Goal: Check status: Check status

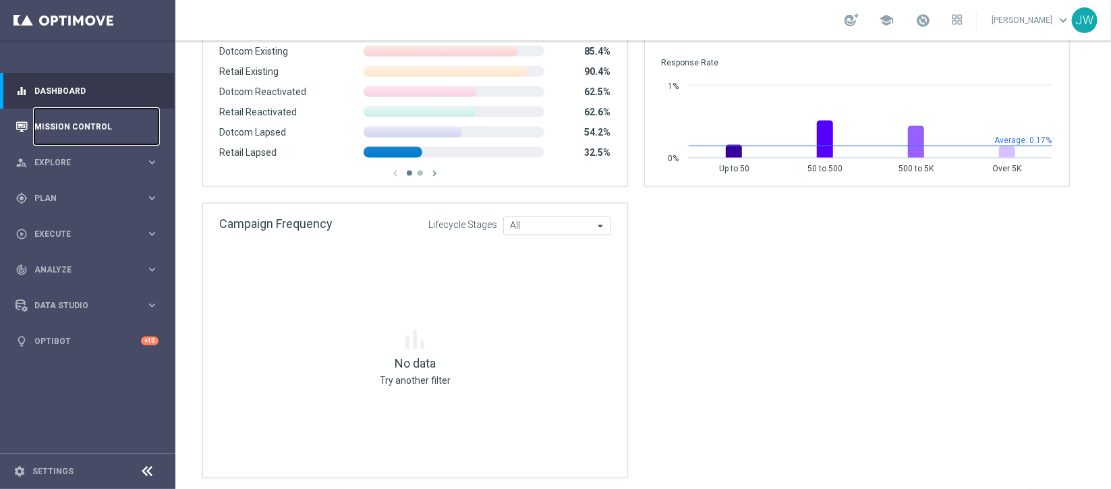
click at [82, 125] on link "Mission Control" at bounding box center [96, 127] width 124 height 36
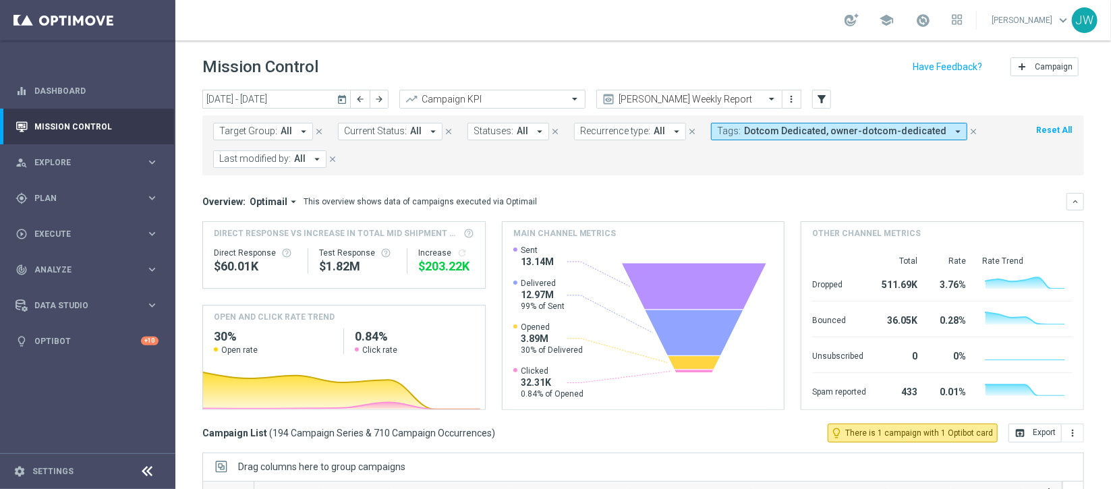
click at [344, 96] on icon "today" at bounding box center [343, 99] width 12 height 12
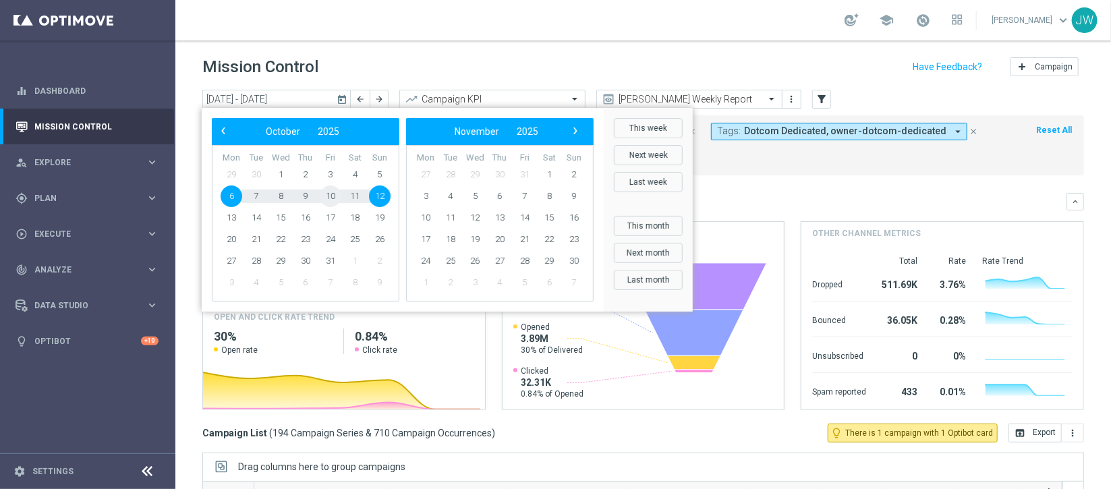
click at [330, 195] on span "10" at bounding box center [331, 196] width 22 height 22
click at [331, 195] on span "10" at bounding box center [331, 196] width 22 height 22
type input "[DATE] - [DATE]"
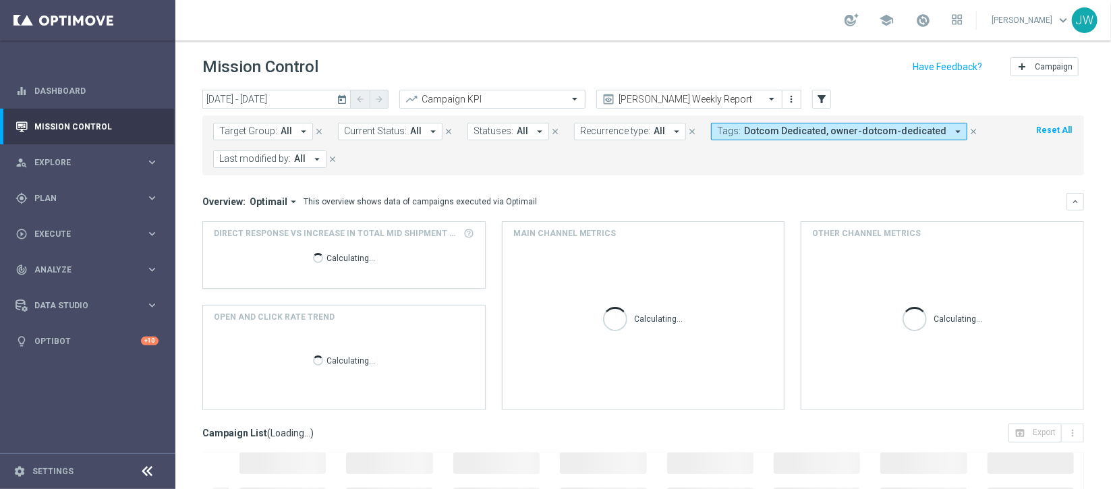
click at [671, 128] on icon "arrow_drop_down" at bounding box center [676, 131] width 12 height 12
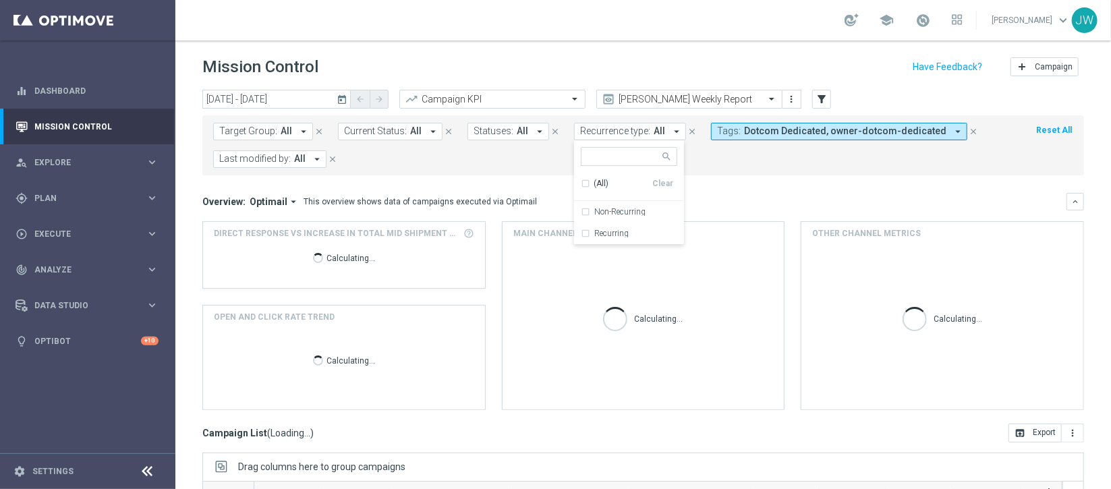
click at [436, 163] on form "Target Group: All arrow_drop_down close Current Status: All arrow_drop_down clo…" at bounding box center [613, 145] width 800 height 45
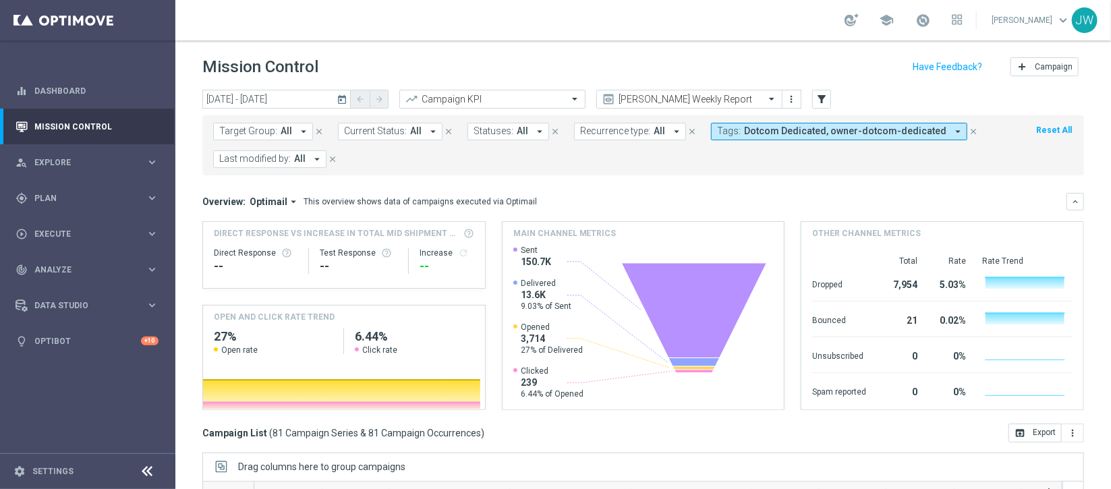
click at [670, 129] on icon "arrow_drop_down" at bounding box center [676, 131] width 12 height 12
click at [581, 212] on div "Non-Recurring" at bounding box center [629, 212] width 96 height 22
click at [786, 193] on div "Overview: Optimail arrow_drop_down This overview shows data of campaigns execut…" at bounding box center [642, 202] width 881 height 18
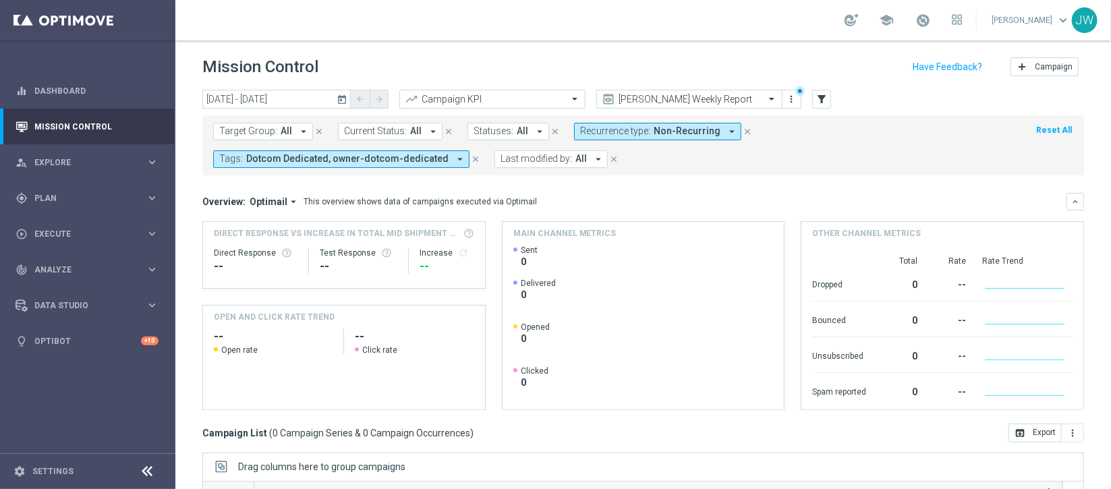
click at [726, 131] on icon "arrow_drop_down" at bounding box center [732, 131] width 12 height 12
click at [581, 181] on div "(All)" at bounding box center [616, 183] width 71 height 11
click at [701, 185] on mini-dashboard "Overview: Optimail arrow_drop_down This overview shows data of campaigns execut…" at bounding box center [642, 299] width 881 height 248
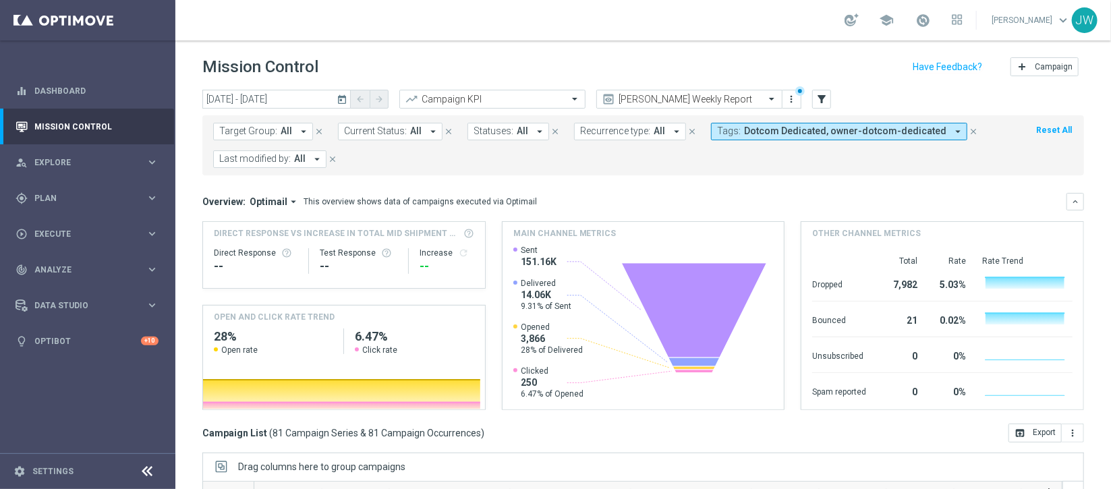
click at [1044, 125] on button "Reset All" at bounding box center [1054, 130] width 38 height 15
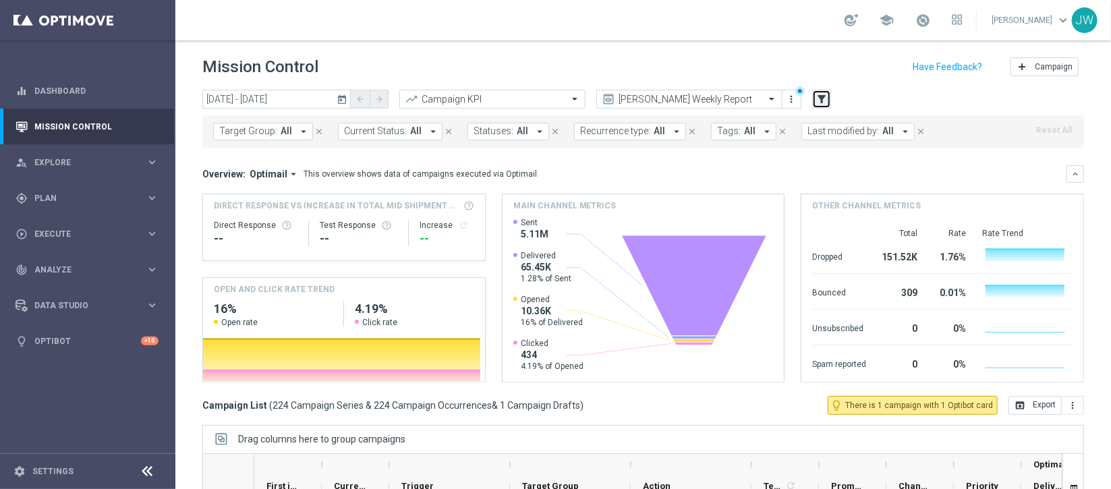
click at [820, 103] on icon "filter_alt" at bounding box center [821, 99] width 12 height 12
click at [302, 132] on icon "arrow_drop_down" at bounding box center [303, 131] width 12 height 12
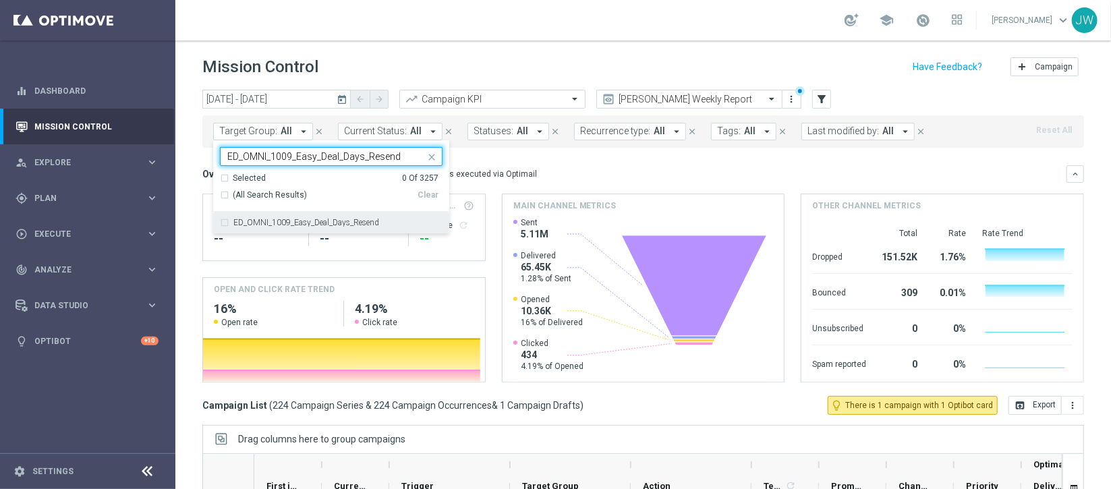
click at [224, 222] on div "ED_OMNI_1009_Easy_Deal_Days_Resend" at bounding box center [331, 223] width 223 height 22
type input "ED_OMNI_1009_Easy_Deal_Days_Resend"
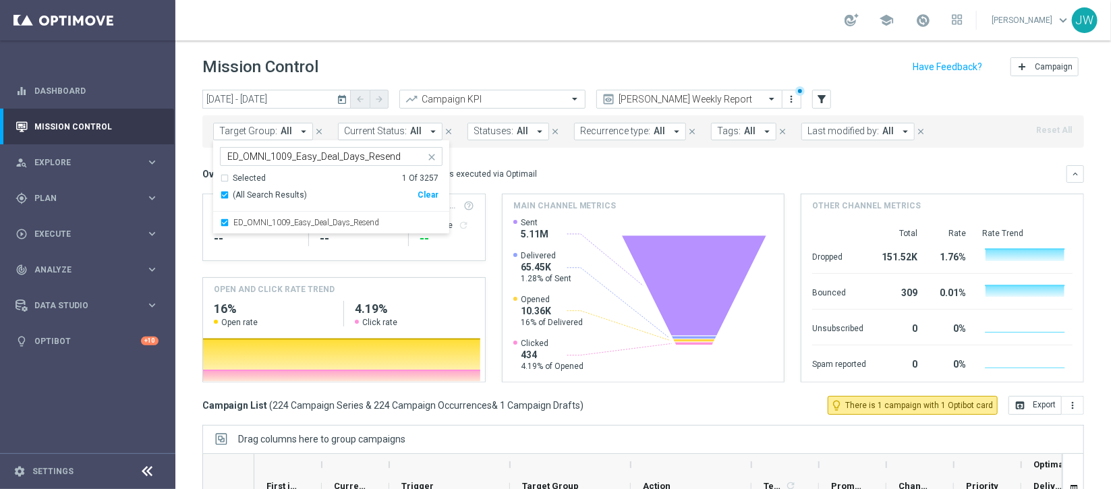
click at [542, 157] on mini-dashboard "Overview: Optimail arrow_drop_down This overview shows data of campaigns execut…" at bounding box center [642, 272] width 881 height 248
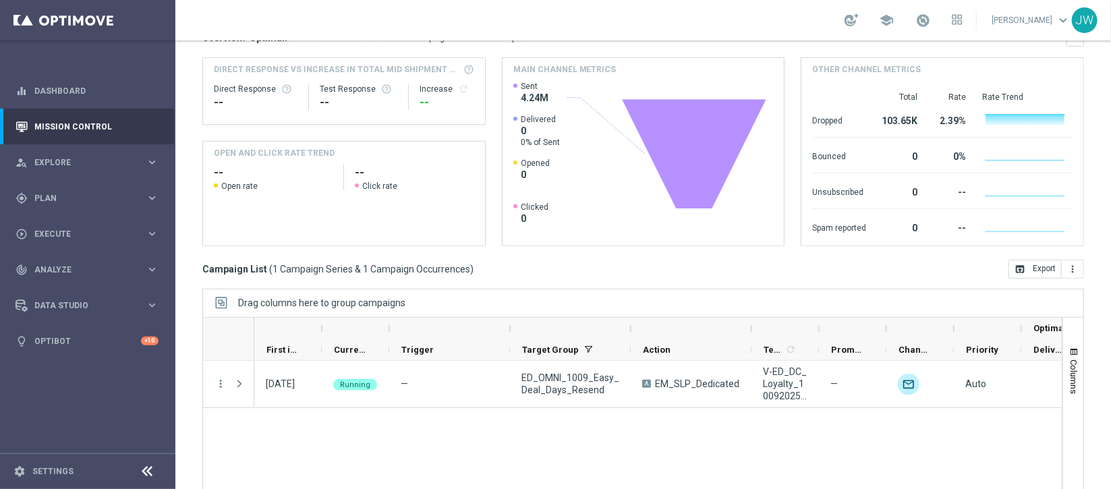
scroll to position [212, 0]
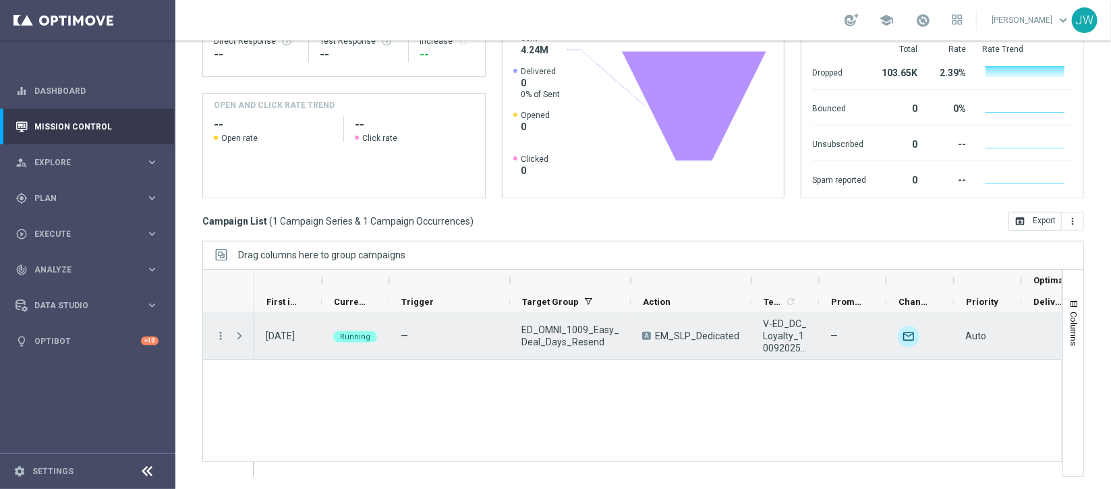
click at [239, 336] on span at bounding box center [239, 335] width 12 height 11
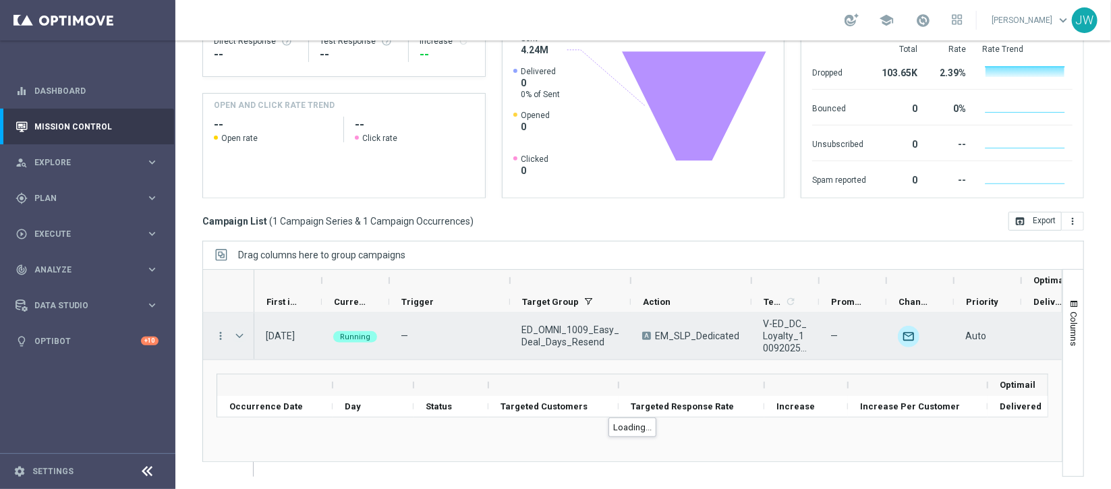
click at [239, 335] on span at bounding box center [239, 335] width 12 height 11
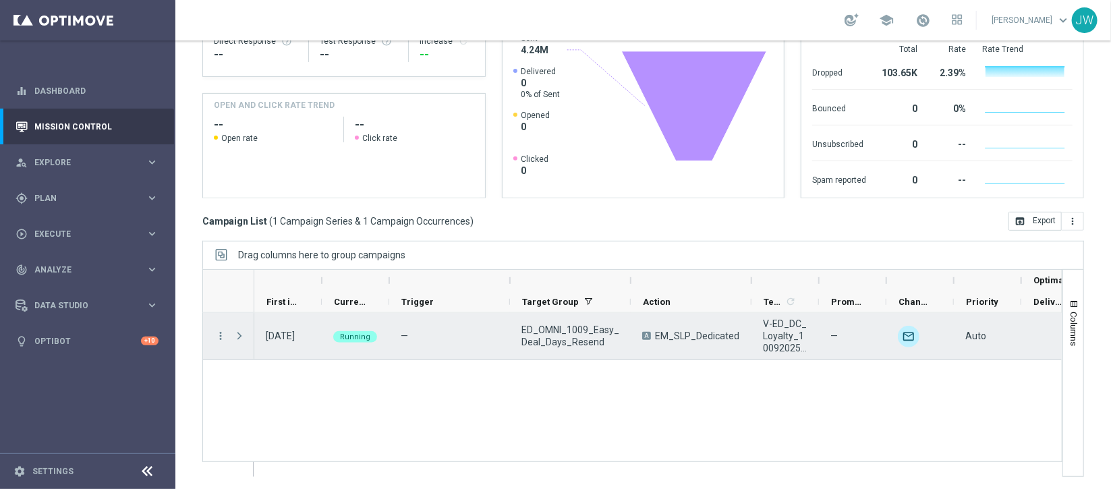
click at [239, 335] on span at bounding box center [239, 335] width 12 height 11
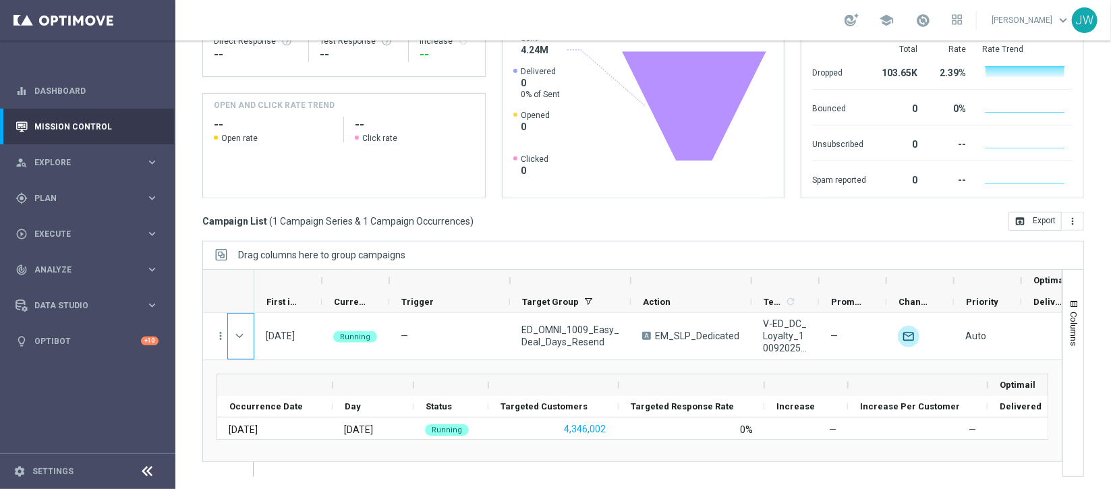
scroll to position [7, 0]
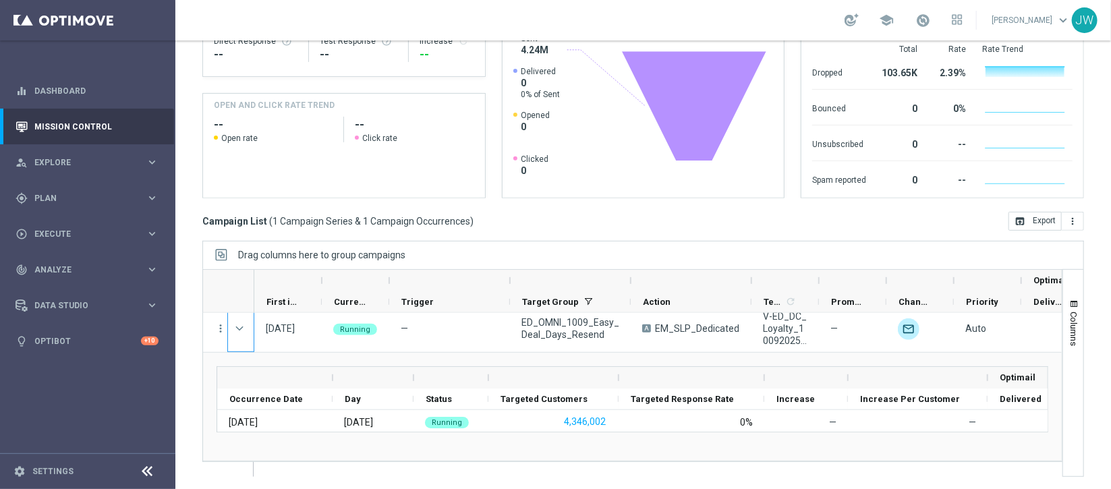
drag, startPoint x: 1032, startPoint y: 381, endPoint x: 855, endPoint y: 427, distance: 183.2
click at [1030, 425] on div "Drag here to set row groups Drag here to set column labels Optimail Occurrence …" at bounding box center [632, 407] width 859 height 108
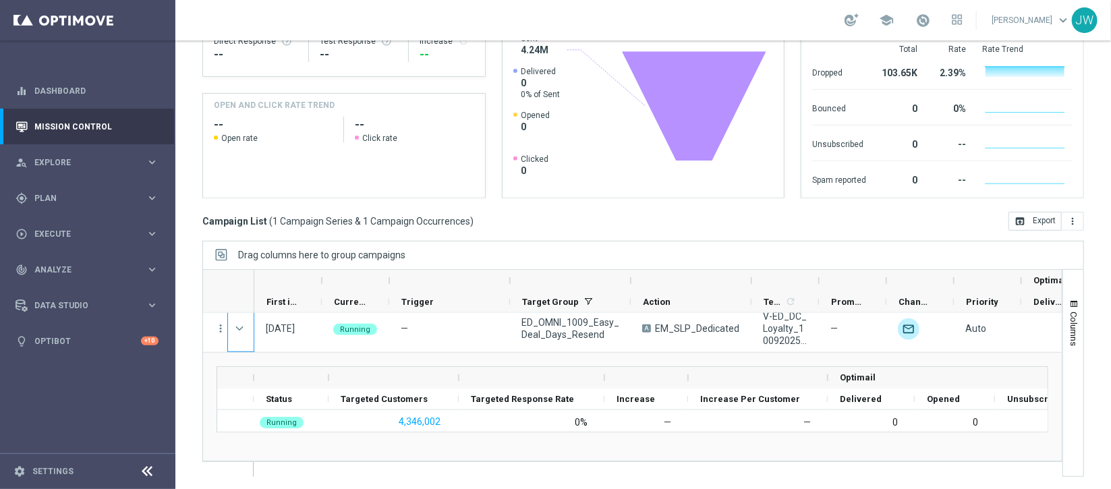
scroll to position [0, 167]
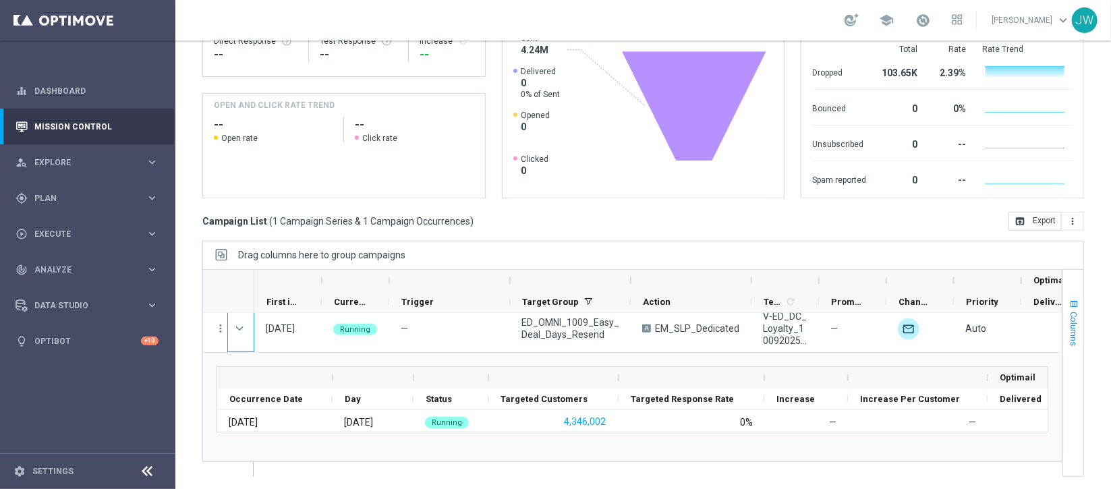
click at [1068, 303] on span "button" at bounding box center [1073, 304] width 11 height 11
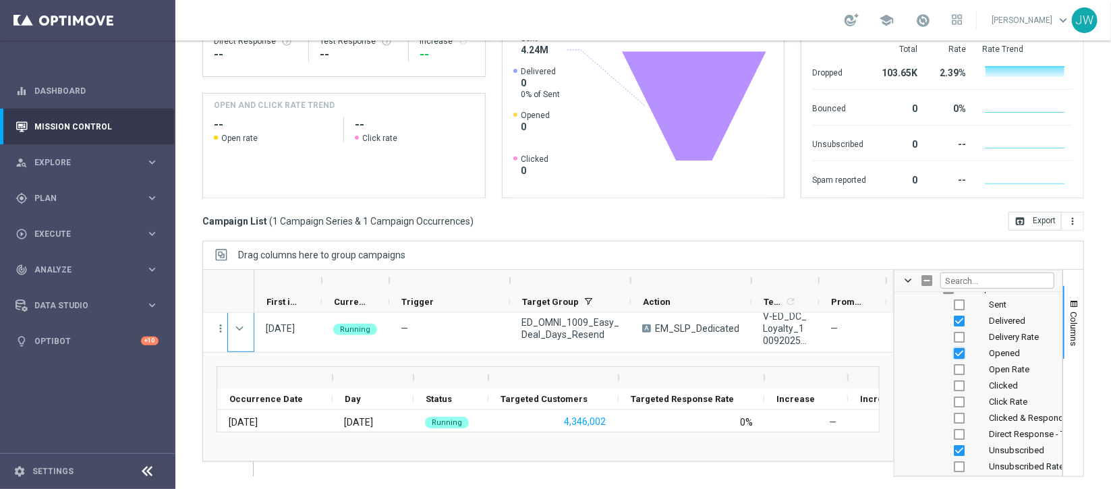
click at [954, 348] on input "Press SPACE to toggle visibility (visible)" at bounding box center [959, 353] width 11 height 11
checkbox input "false"
click at [954, 364] on input "Press SPACE to toggle visibility (hidden)" at bounding box center [959, 369] width 11 height 11
checkbox input "true"
click at [954, 399] on input "Press SPACE to toggle visibility (hidden)" at bounding box center [959, 402] width 11 height 11
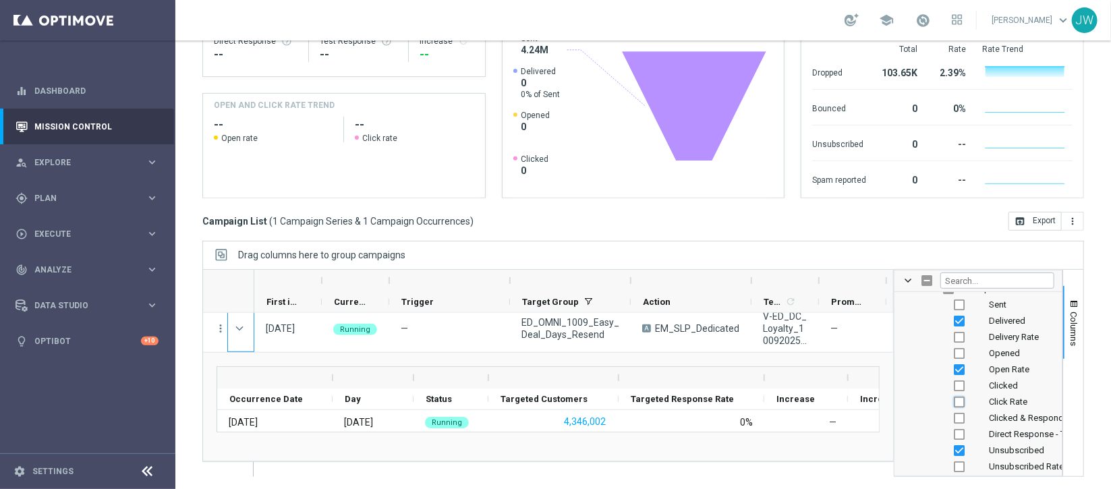
checkbox input "true"
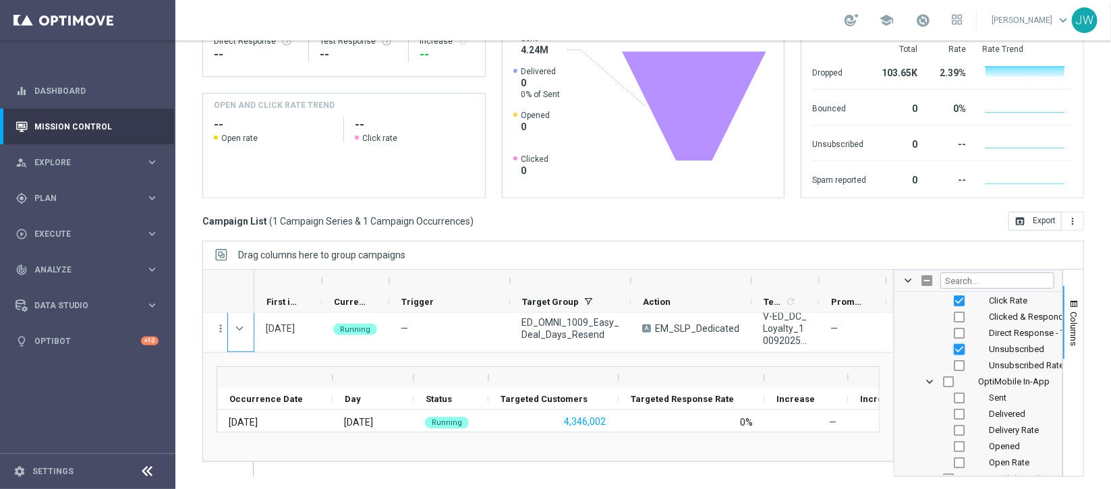
click at [954, 345] on input "Press SPACE to toggle visibility (visible)" at bounding box center [959, 349] width 11 height 11
checkbox input "false"
click at [954, 360] on input "Press SPACE to toggle visibility (hidden)" at bounding box center [959, 365] width 11 height 11
checkbox input "true"
click at [730, 238] on div "[DATE] [DATE] - [DATE] arrow_back arrow_forward Campaign KPI trending_up [PERSO…" at bounding box center [642, 71] width 935 height 387
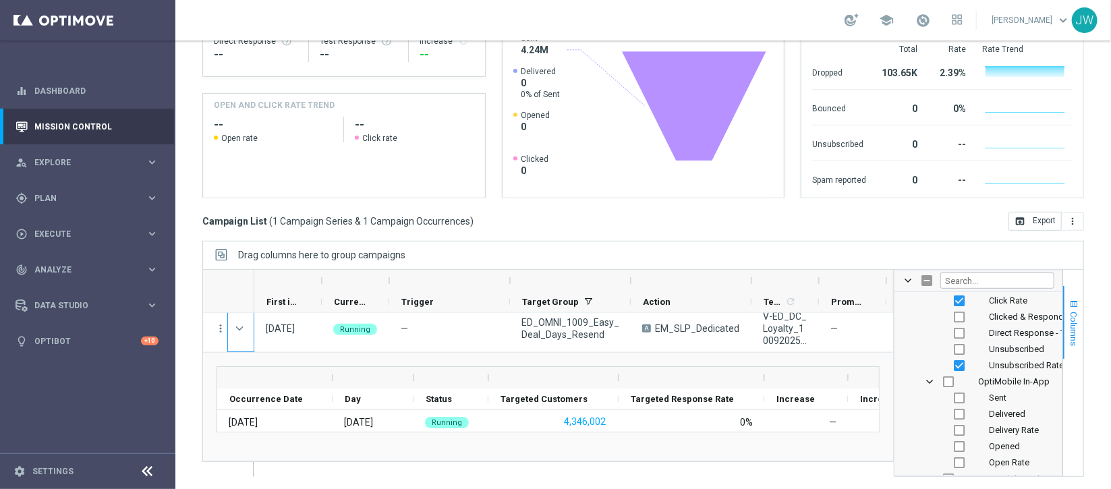
click at [1068, 302] on span "button" at bounding box center [1073, 304] width 11 height 11
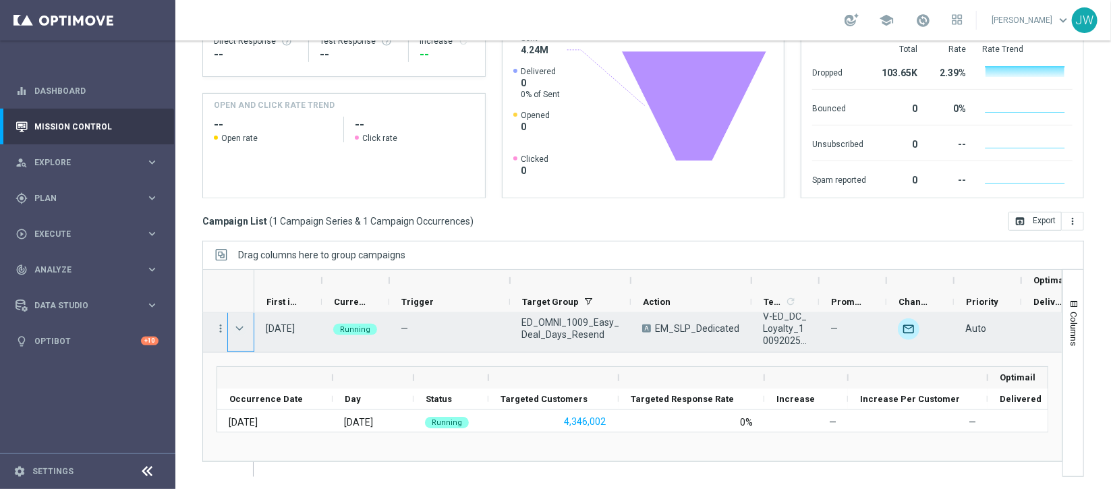
click at [240, 328] on span at bounding box center [239, 328] width 12 height 11
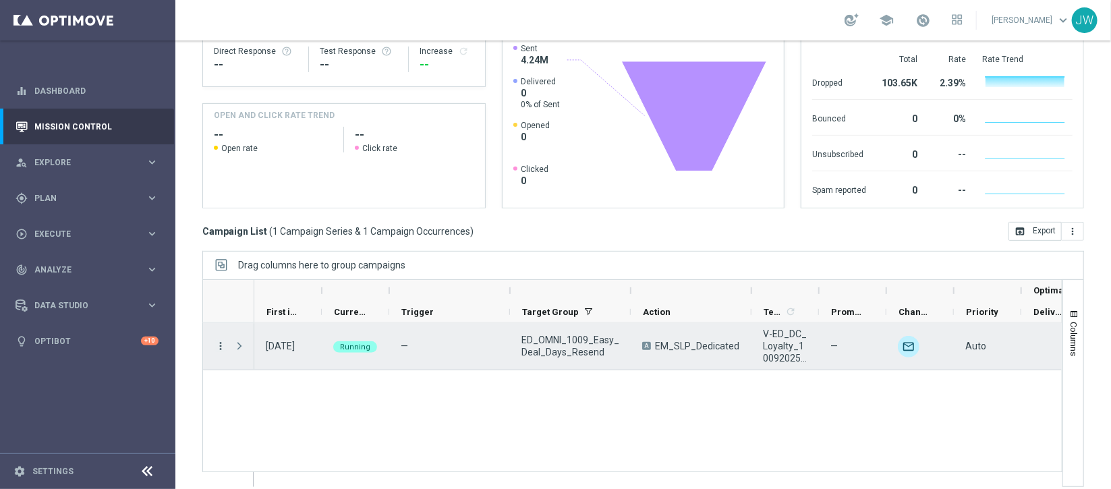
click at [216, 343] on icon "more_vert" at bounding box center [220, 346] width 12 height 12
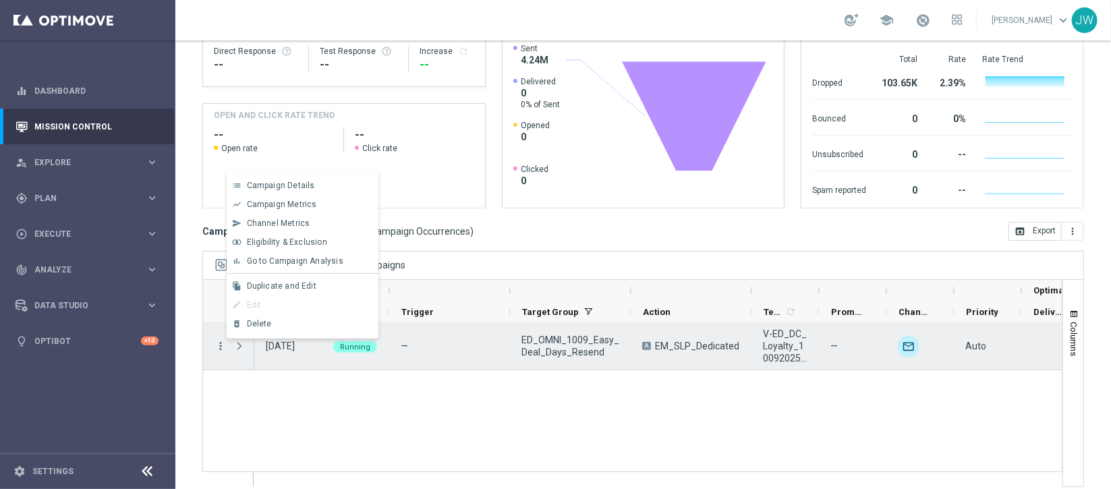
click at [216, 343] on icon "more_vert" at bounding box center [220, 346] width 12 height 12
click at [303, 190] on span "Campaign Details" at bounding box center [281, 185] width 68 height 9
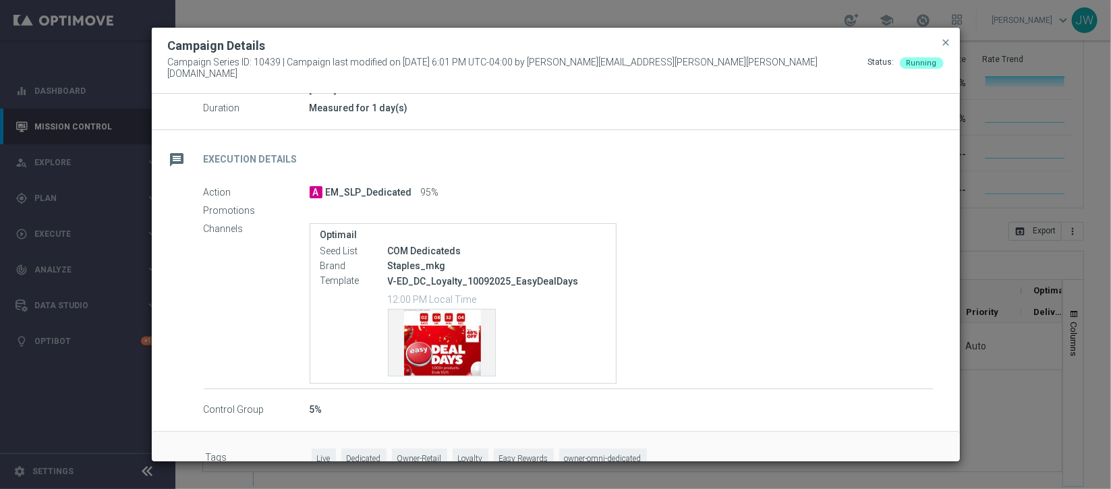
scroll to position [196, 0]
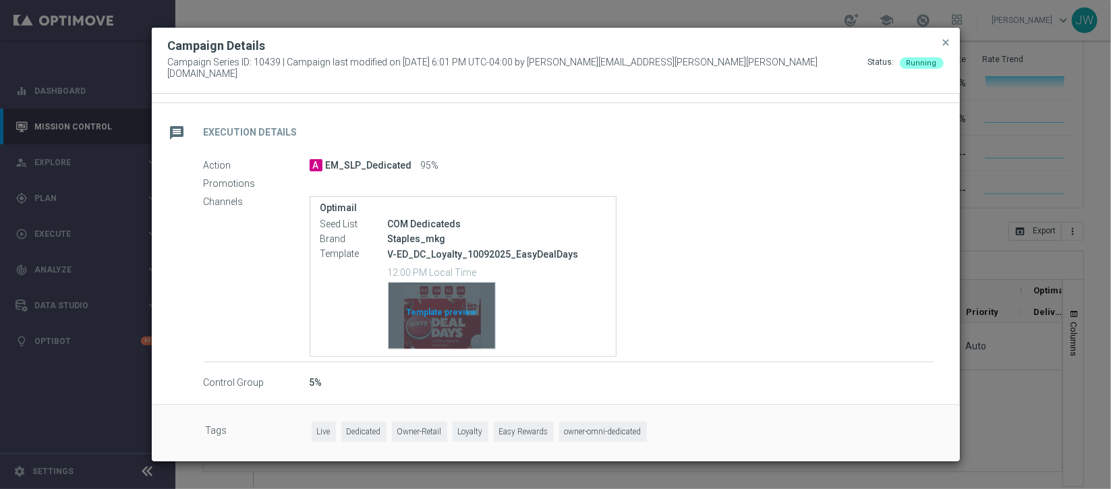
click at [445, 298] on div "Template preview" at bounding box center [441, 316] width 107 height 66
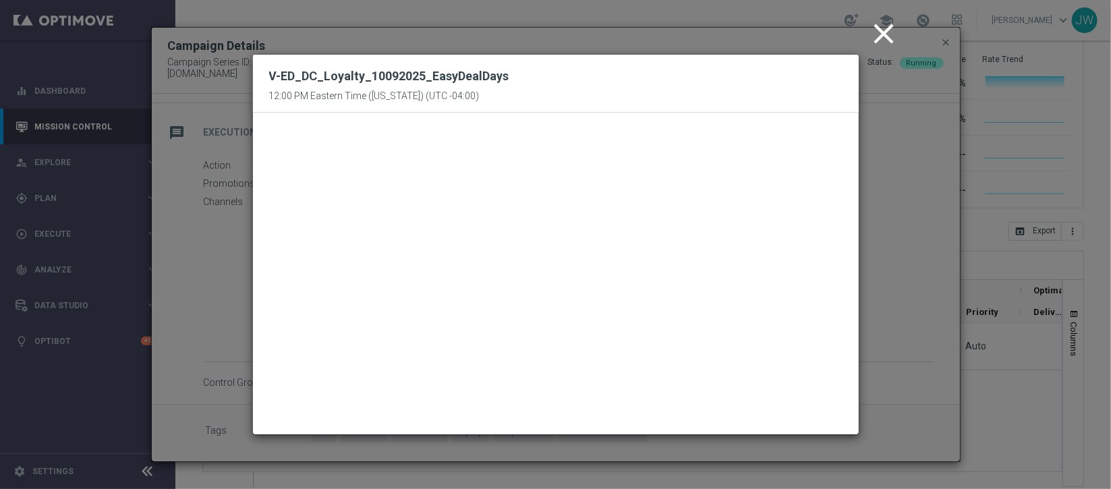
click at [882, 32] on icon "close" at bounding box center [884, 34] width 34 height 34
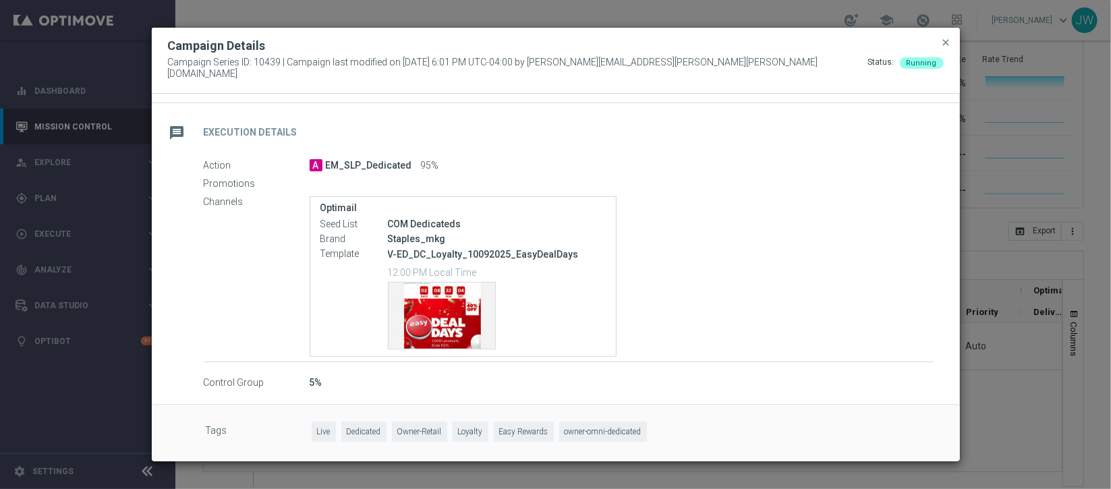
click at [236, 179] on label "Promotions" at bounding box center [257, 184] width 106 height 12
click at [949, 48] on span "close" at bounding box center [946, 42] width 11 height 11
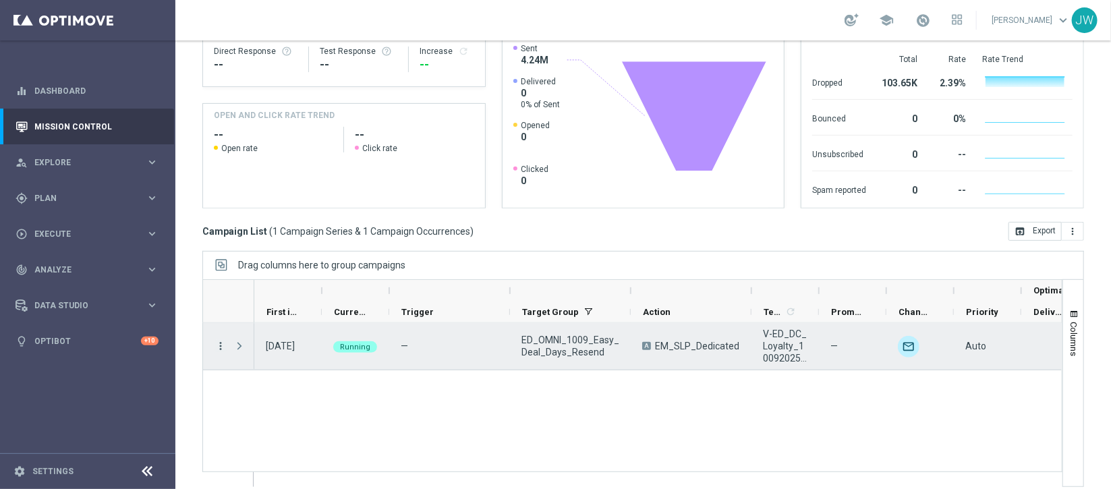
click at [219, 344] on icon "more_vert" at bounding box center [220, 346] width 12 height 12
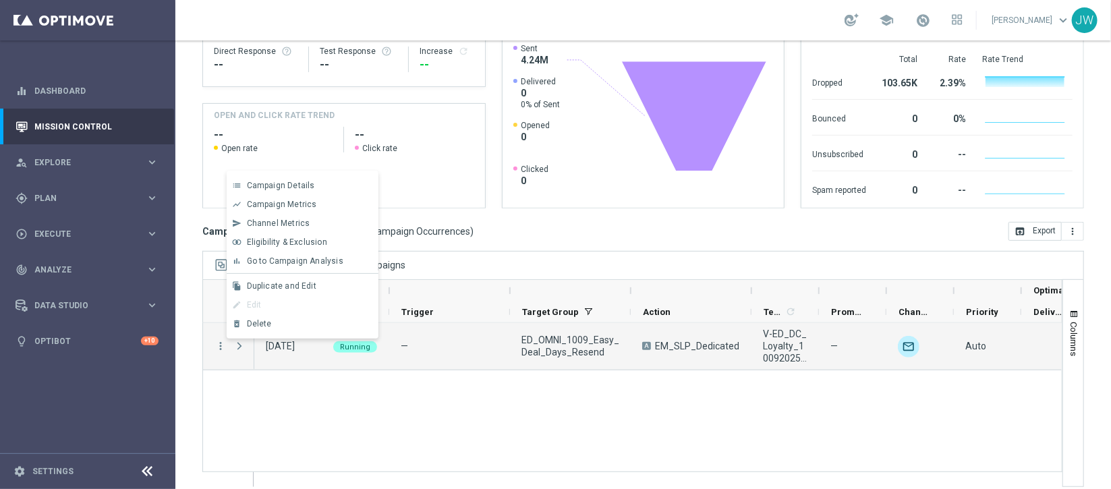
click at [280, 403] on div "A EM_SLP_Dedicated V-ED_DC_Loyalty_10092025_EasyDealDays — unfold_more Auto 0 —…" at bounding box center [657, 404] width 807 height 163
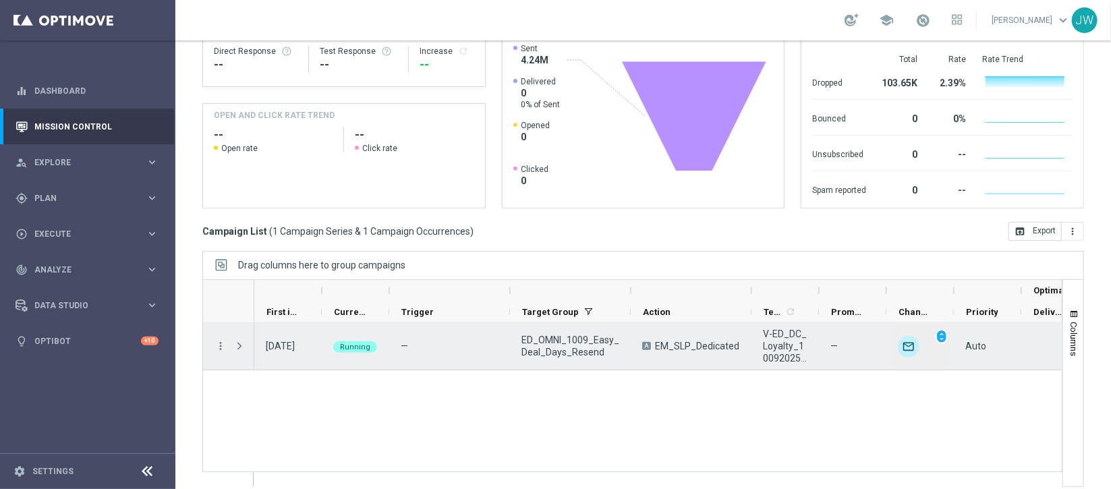
click at [908, 346] on img "Press SPACE to select this row." at bounding box center [909, 347] width 22 height 22
click at [234, 343] on span "Press SPACE to select this row." at bounding box center [239, 346] width 12 height 11
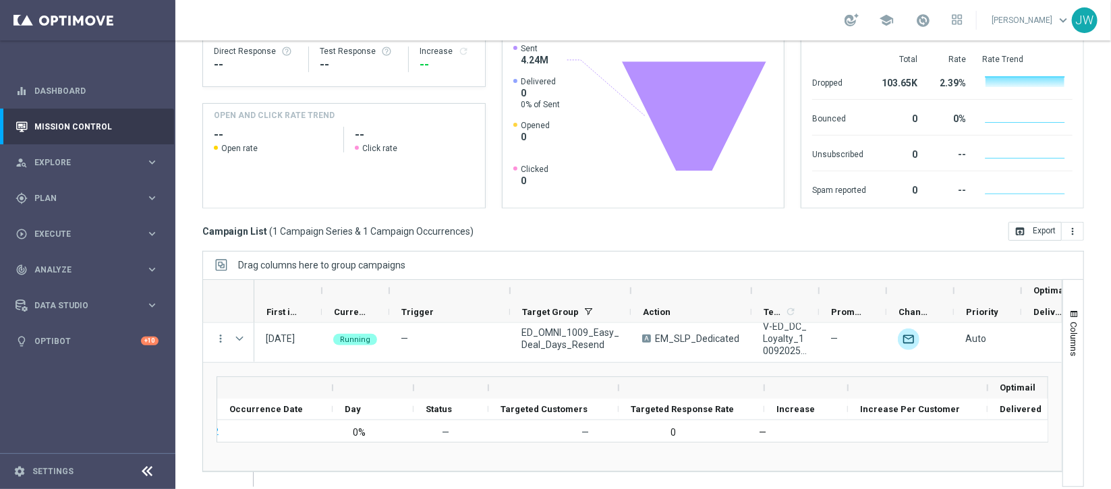
scroll to position [0, 0]
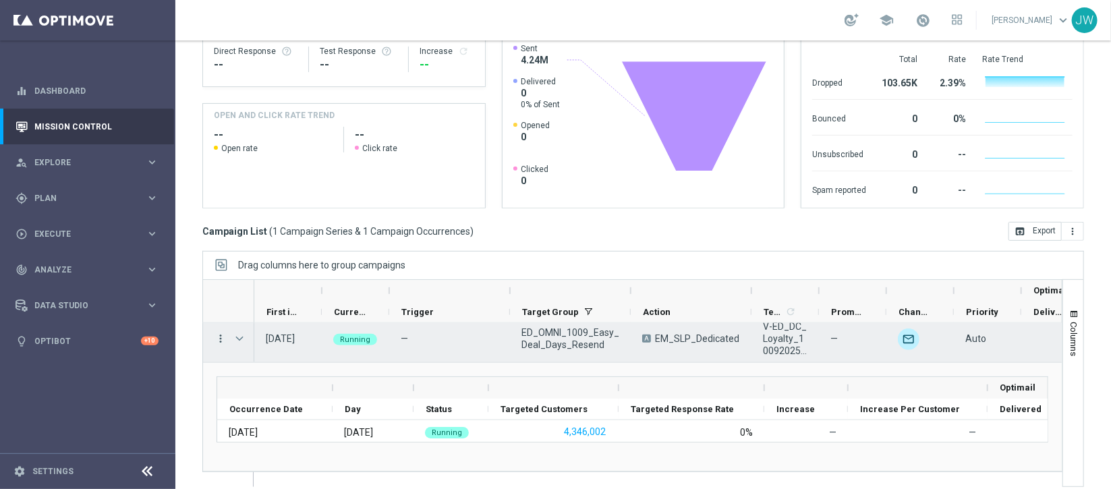
click at [217, 336] on icon "more_vert" at bounding box center [220, 338] width 12 height 12
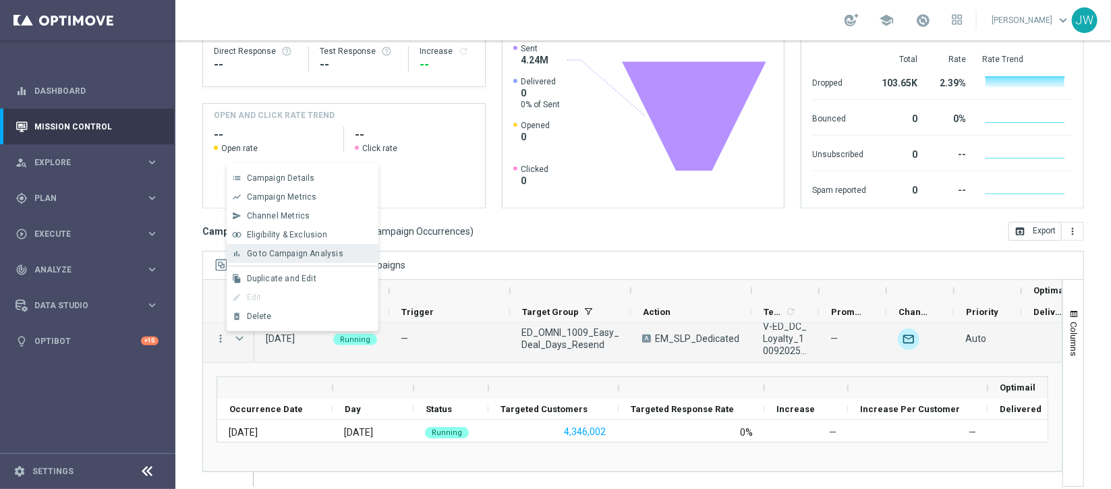
click at [312, 252] on span "Go to Campaign Analysis" at bounding box center [295, 253] width 96 height 9
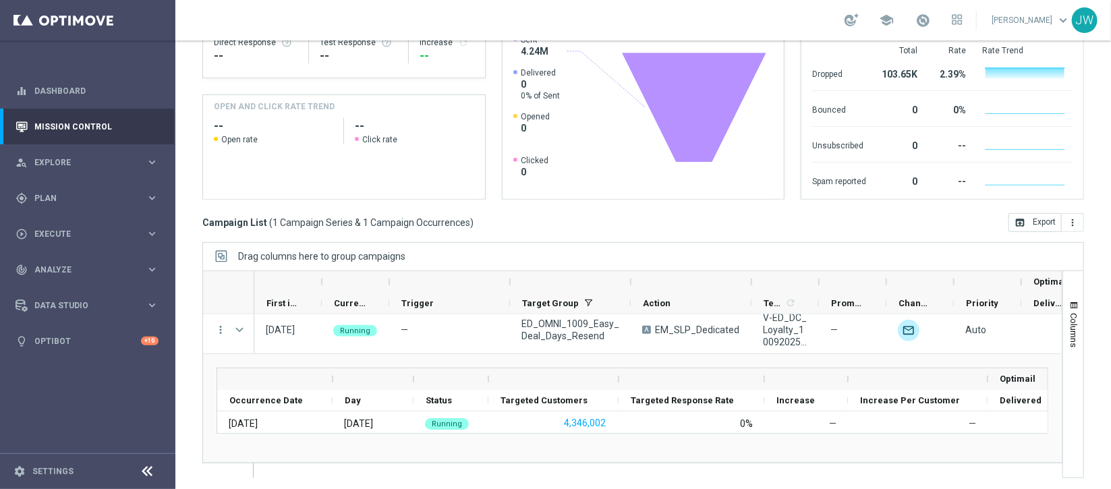
scroll to position [212, 0]
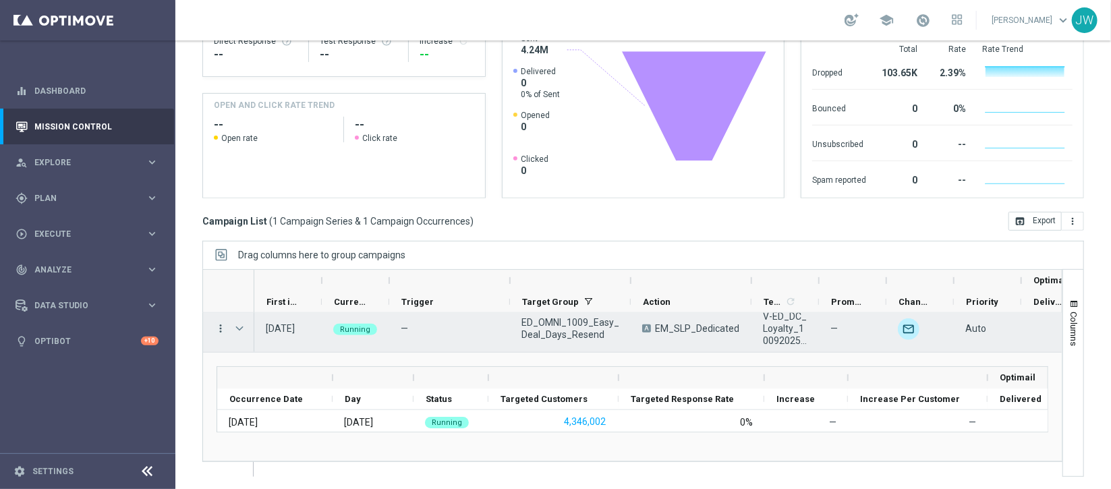
click at [218, 322] on div "more_vert" at bounding box center [215, 329] width 24 height 47
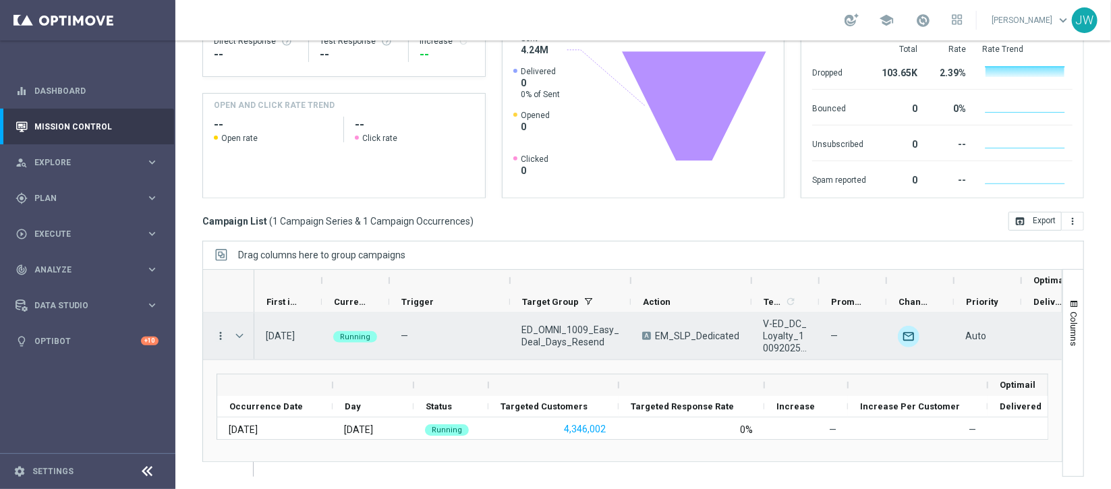
click at [217, 335] on icon "more_vert" at bounding box center [220, 336] width 12 height 12
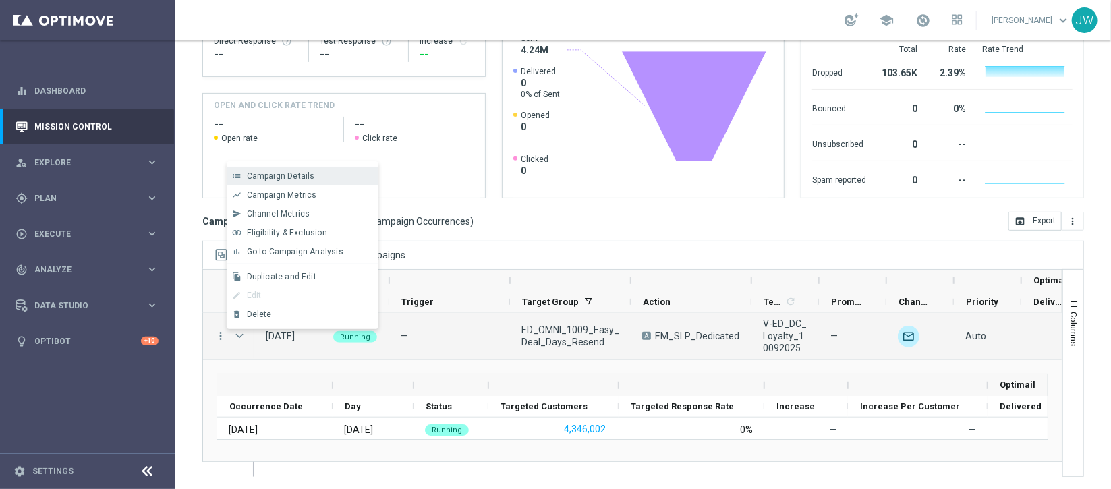
click at [328, 176] on div "Campaign Details" at bounding box center [309, 175] width 125 height 9
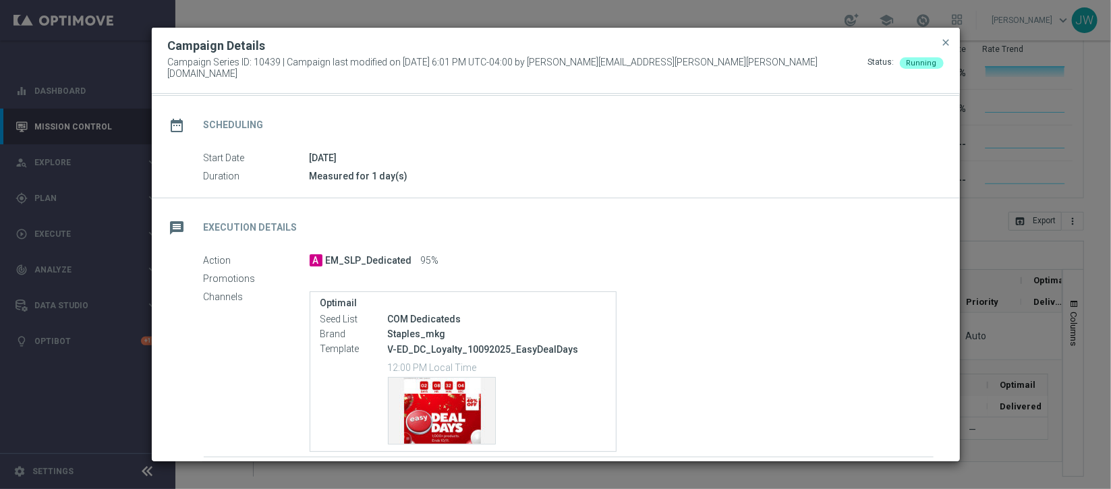
scroll to position [196, 0]
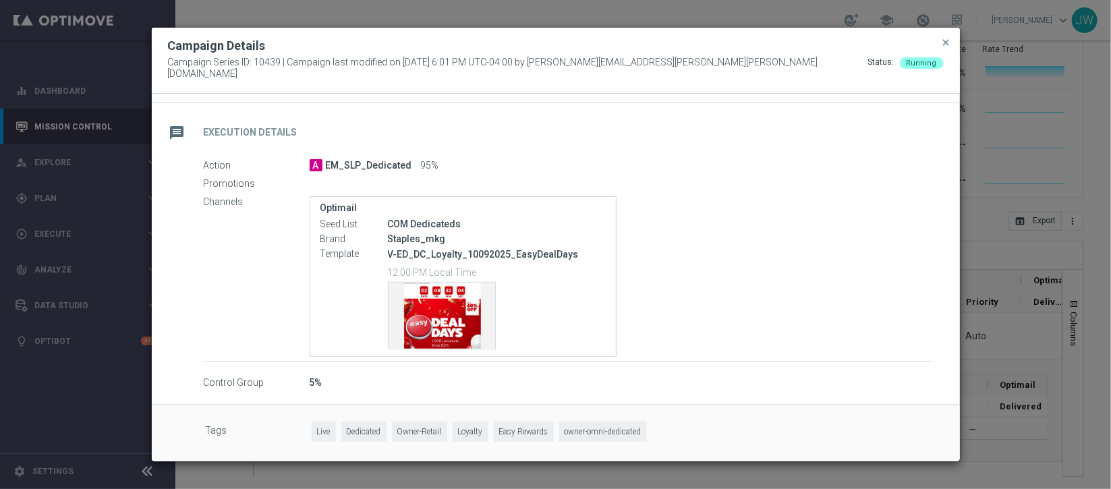
click at [311, 159] on span "A" at bounding box center [316, 165] width 13 height 12
drag, startPoint x: 352, startPoint y: 183, endPoint x: 345, endPoint y: 192, distance: 12.0
click at [347, 188] on div "Action A EM_SLP_Dedicated 95% Promotions Channels Optimail Seed List COM Dedica…" at bounding box center [569, 260] width 730 height 204
click at [622, 276] on div "Optimail Seed List COM Dedicateds Brand Staples_mkg Template V-ED_DC_Loyalty_10…" at bounding box center [622, 276] width 624 height 161
click at [710, 310] on div "Optimail Seed List COM Dedicateds Brand Staples_mkg Template V-ED_DC_Loyalty_10…" at bounding box center [622, 276] width 624 height 161
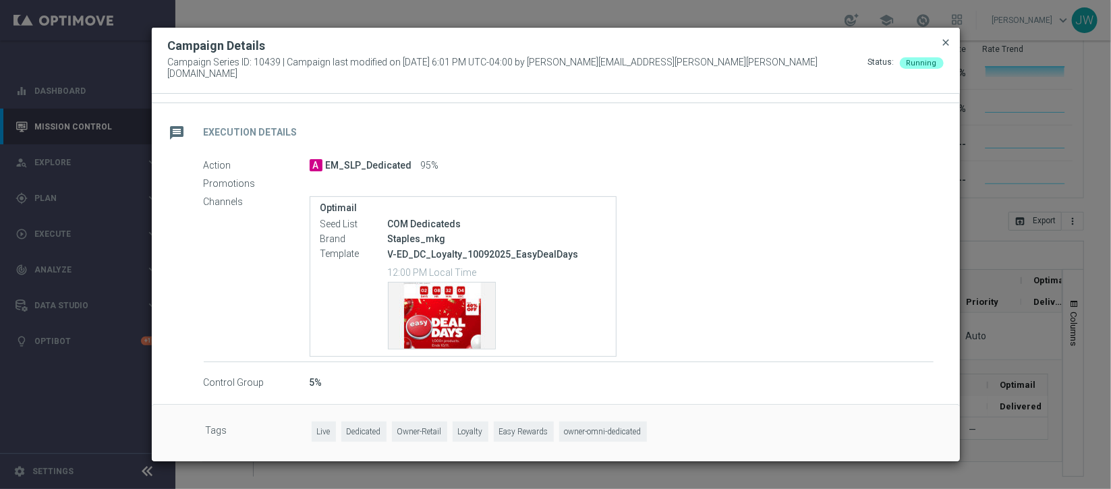
click at [947, 41] on span "close" at bounding box center [946, 42] width 11 height 11
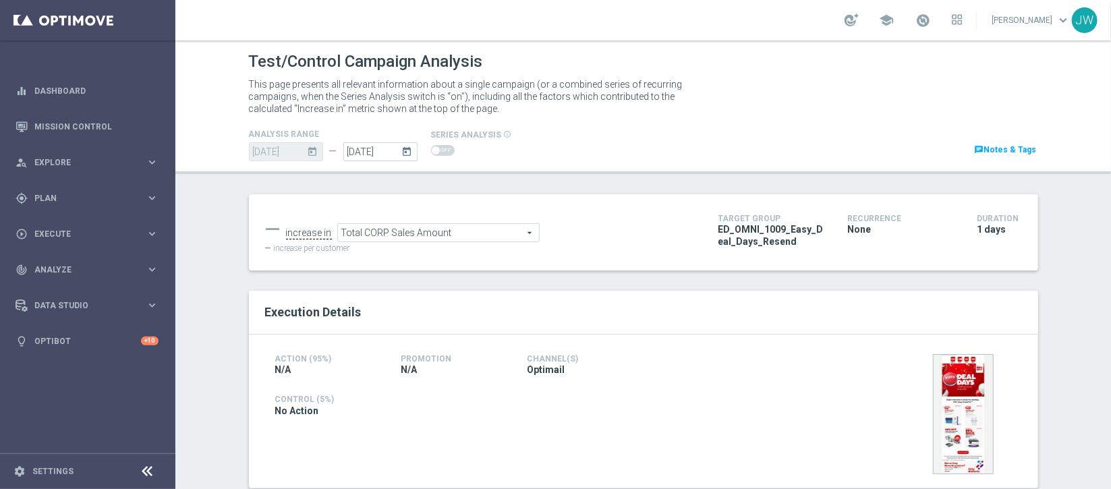
click at [718, 237] on span "ED_OMNI_1009_Easy_Deal_Days_Resend" at bounding box center [772, 235] width 109 height 24
